Goal: Book appointment/travel/reservation

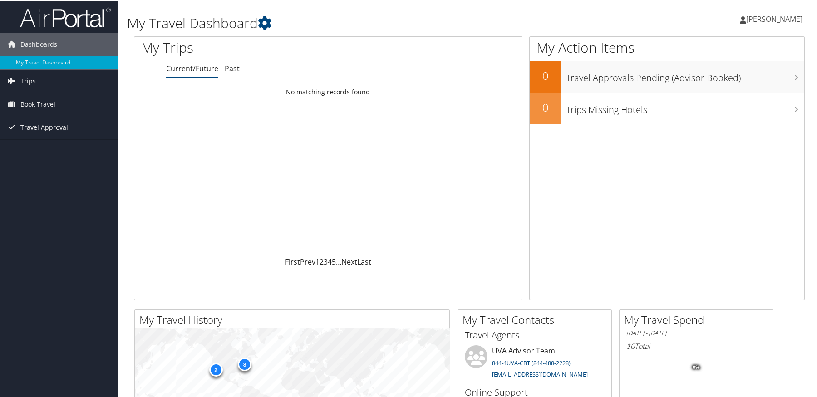
click at [766, 17] on span "[PERSON_NAME]" at bounding box center [775, 18] width 56 height 10
click at [34, 100] on span "Book Travel" at bounding box center [37, 103] width 35 height 23
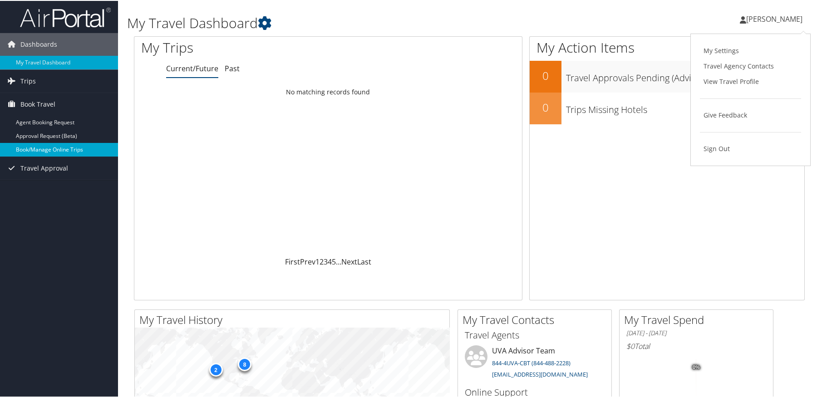
click at [39, 148] on link "Book/Manage Online Trips" at bounding box center [59, 149] width 118 height 14
